Goal: Find contact information: Find contact information

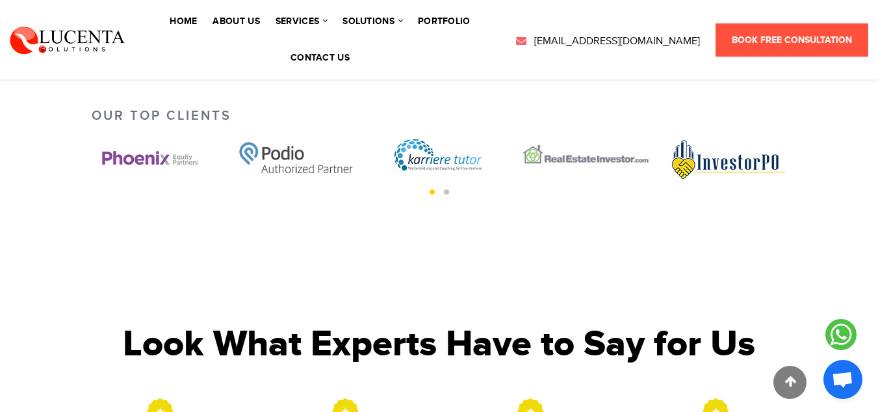
scroll to position [954, 0]
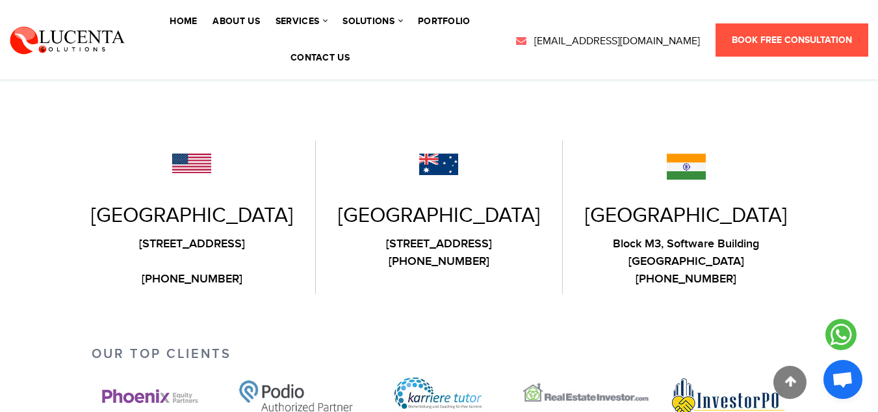
click at [695, 270] on link "[PHONE_NUMBER]" at bounding box center [687, 279] width 228 height 18
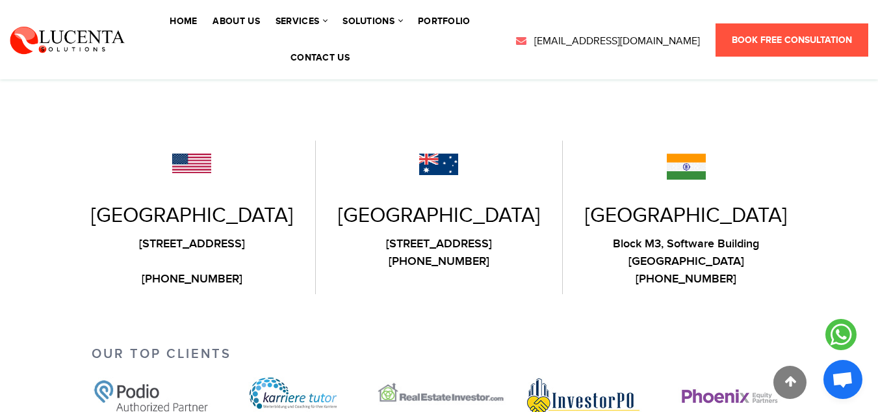
drag, startPoint x: 698, startPoint y: 270, endPoint x: 711, endPoint y: 248, distance: 25.1
click at [711, 248] on div "[GEOGRAPHIC_DATA] [STREET_ADDRESS] [PHONE_NUMBER]" at bounding box center [686, 216] width 247 height 153
click at [739, 270] on link "[PHONE_NUMBER]" at bounding box center [687, 279] width 228 height 18
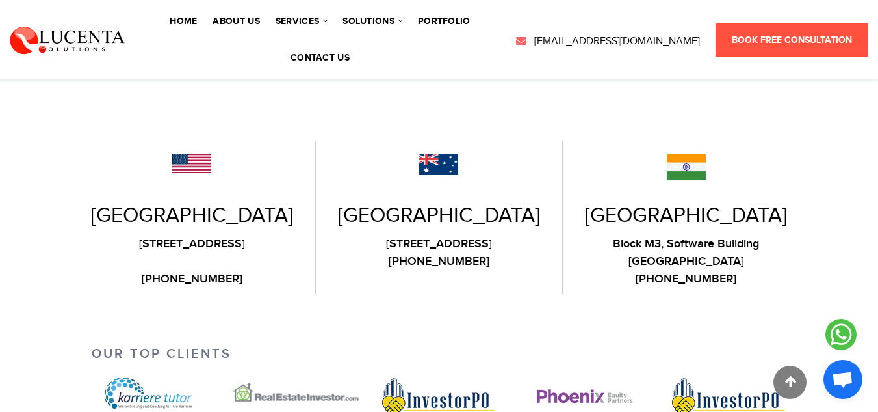
click at [733, 270] on link "[PHONE_NUMBER]" at bounding box center [687, 279] width 228 height 18
click at [734, 270] on link "[PHONE_NUMBER]" at bounding box center [687, 279] width 228 height 18
click at [698, 280] on div "[GEOGRAPHIC_DATA] [STREET_ADDRESS] [PHONE_NUMBER] [GEOGRAPHIC_DATA] [STREET_ADD…" at bounding box center [440, 217] width 722 height 244
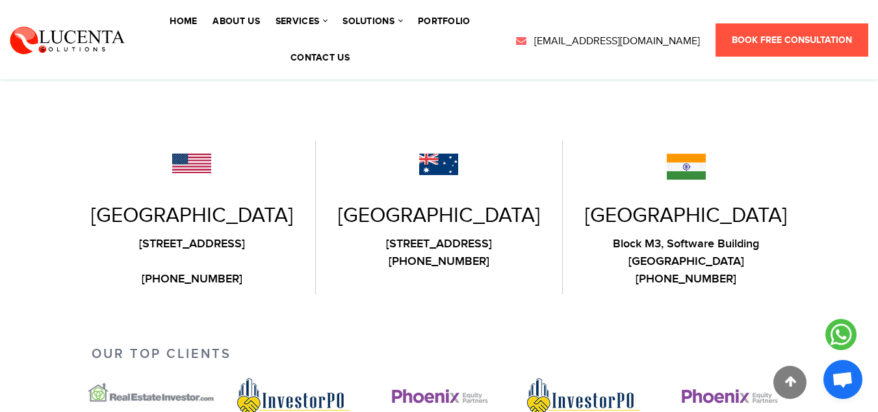
copy link "81144 58533"
drag, startPoint x: 757, startPoint y: 272, endPoint x: 663, endPoint y: 272, distance: 94.3
click at [663, 272] on div "[GEOGRAPHIC_DATA] [STREET_ADDRESS] [PHONE_NUMBER]" at bounding box center [686, 216] width 247 height 153
